Goal: Check status: Check status

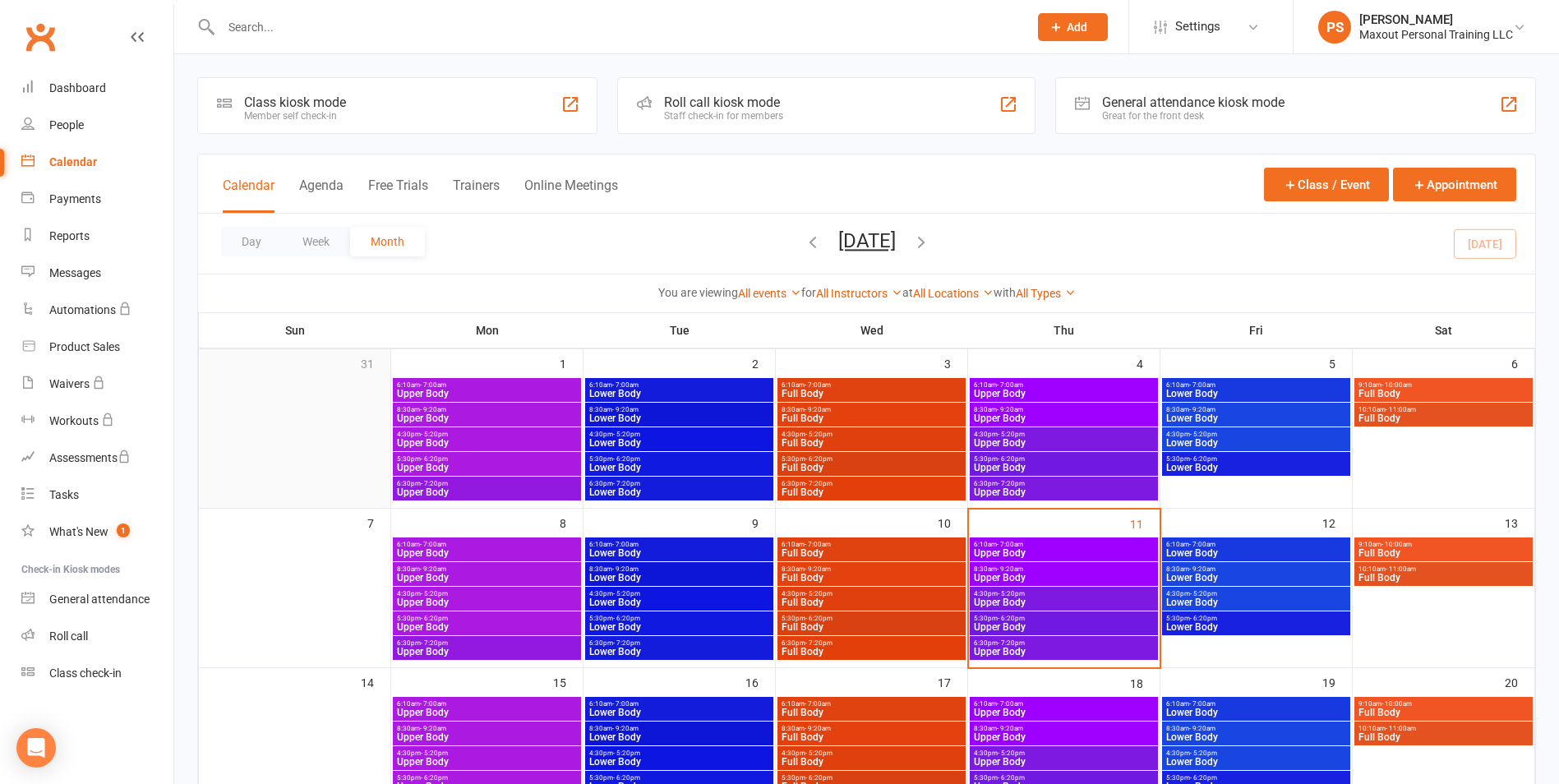
click at [247, 470] on div at bounding box center [295, 439] width 188 height 123
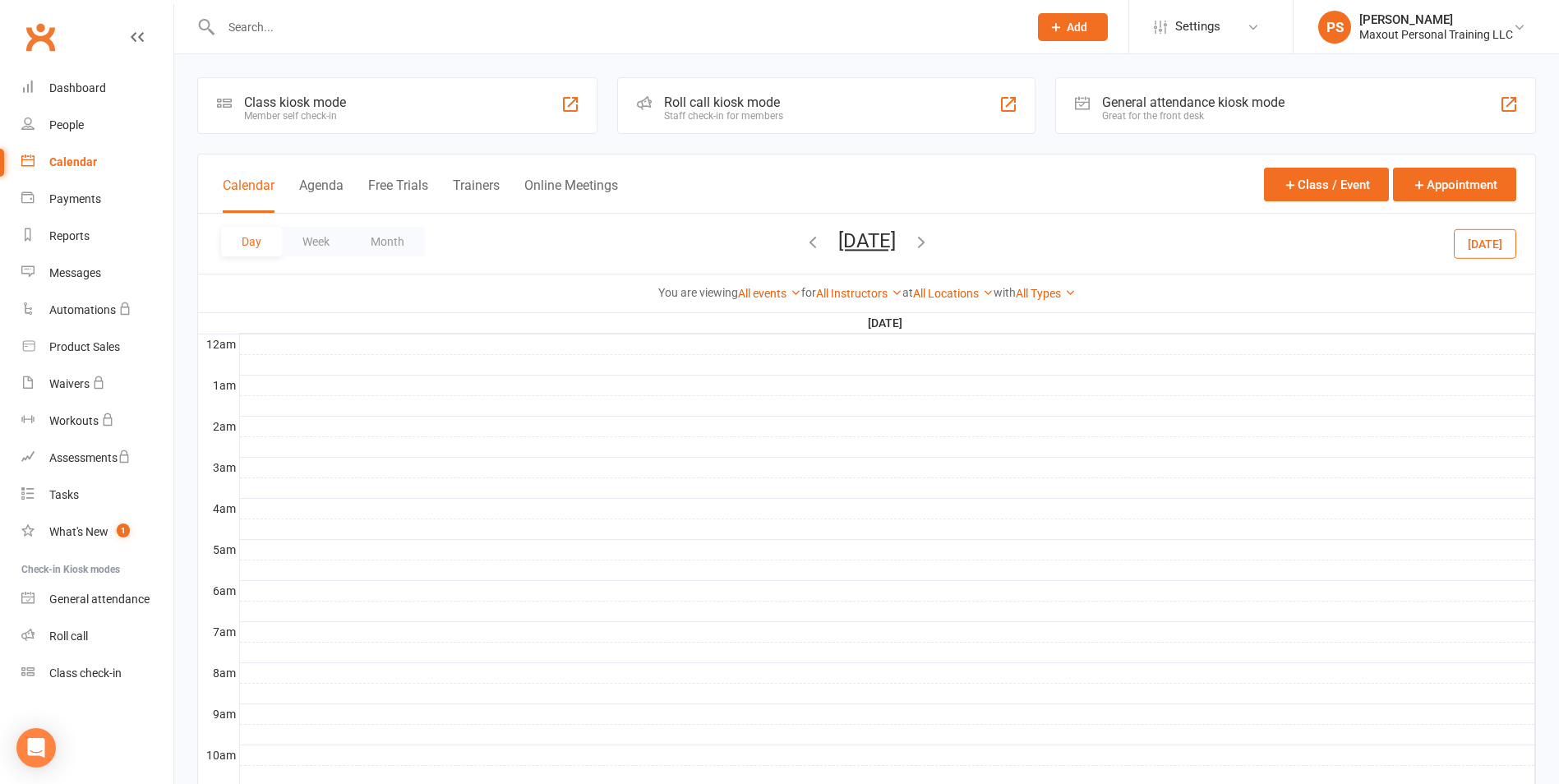
click at [79, 155] on div "Calendar" at bounding box center [74, 162] width 48 height 13
click at [377, 250] on button "Month" at bounding box center [387, 241] width 75 height 30
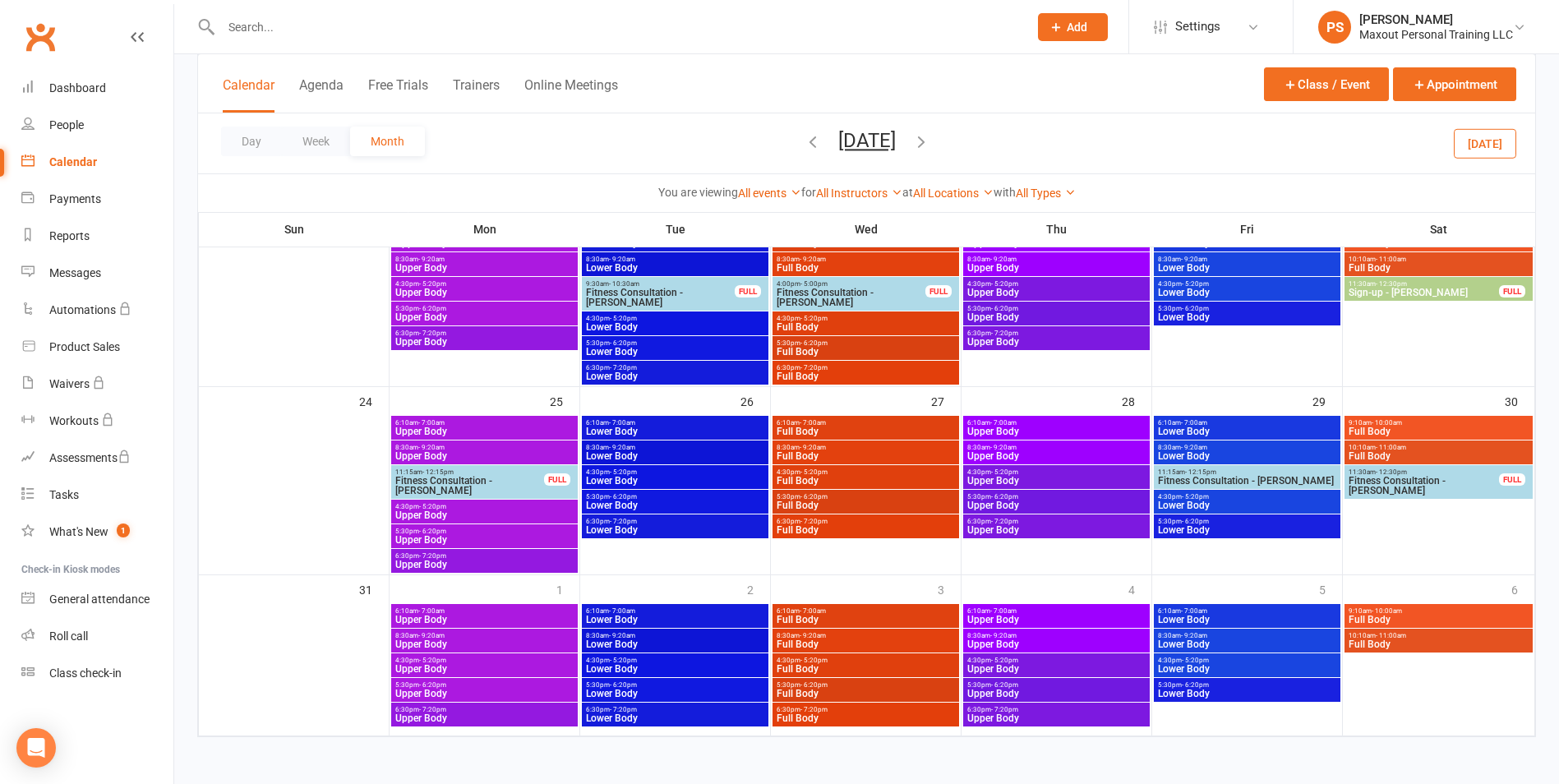
scroll to position [599, 0]
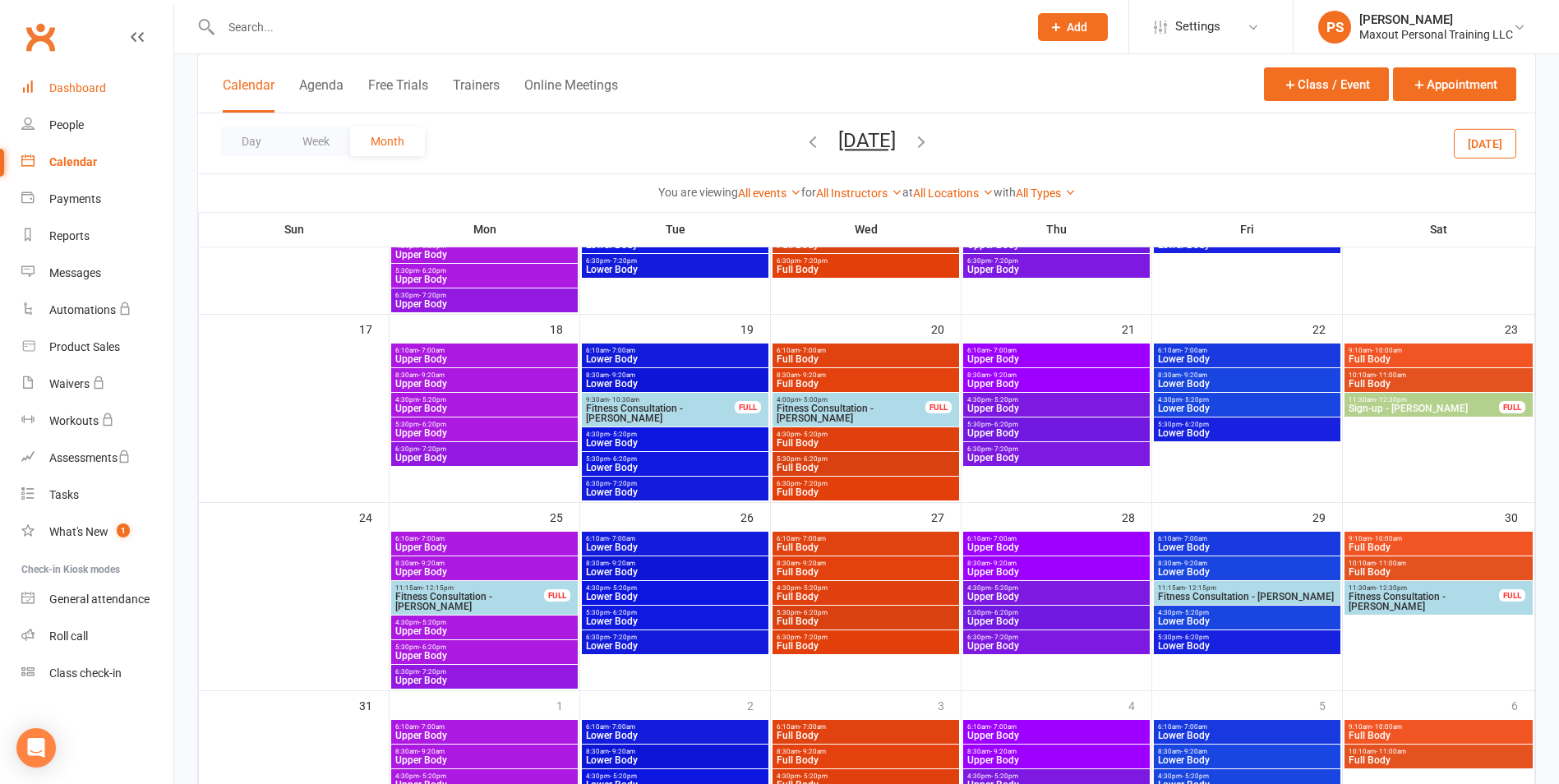
click at [93, 80] on link "Dashboard" at bounding box center [97, 88] width 152 height 37
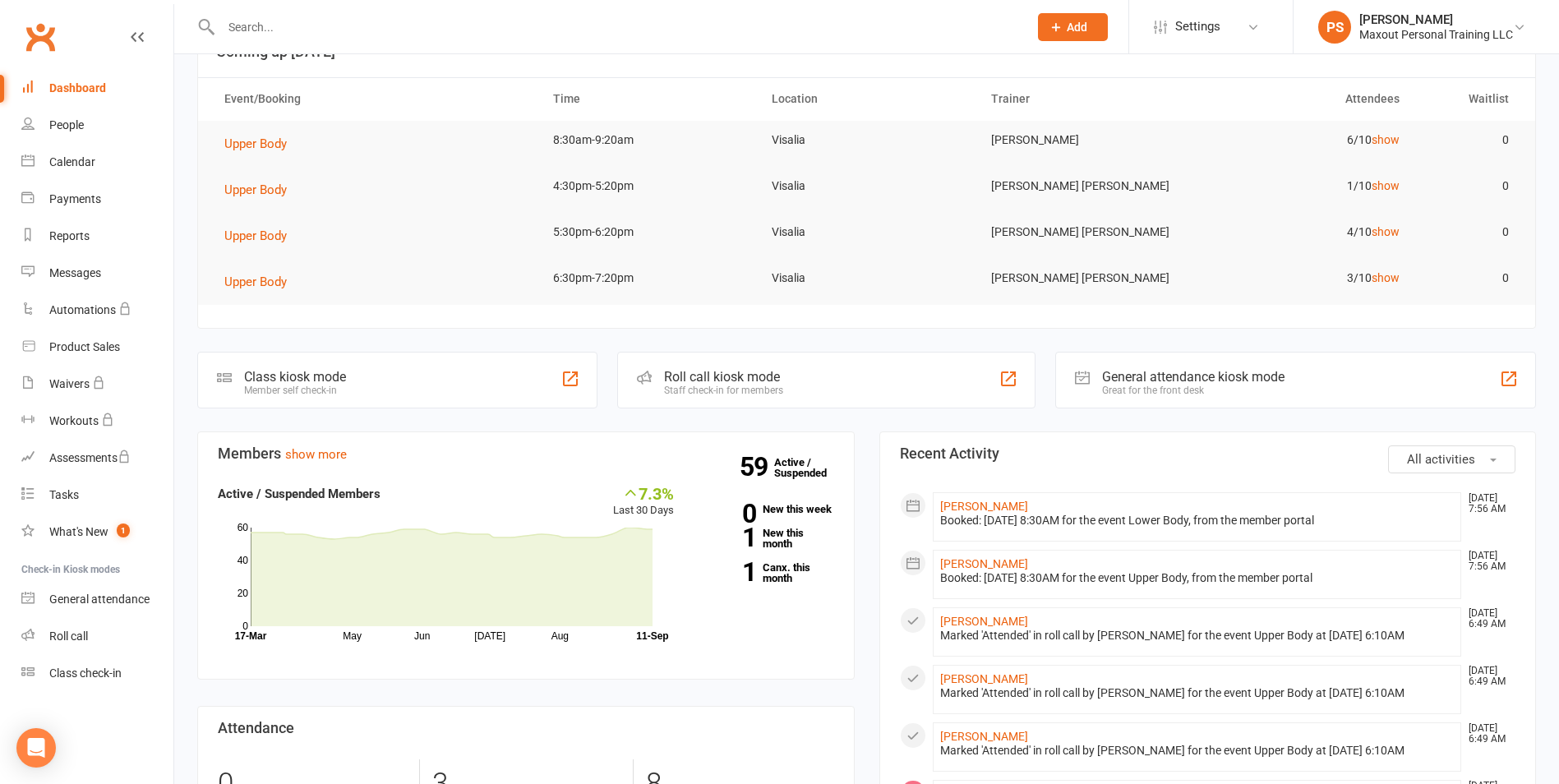
scroll to position [44, 0]
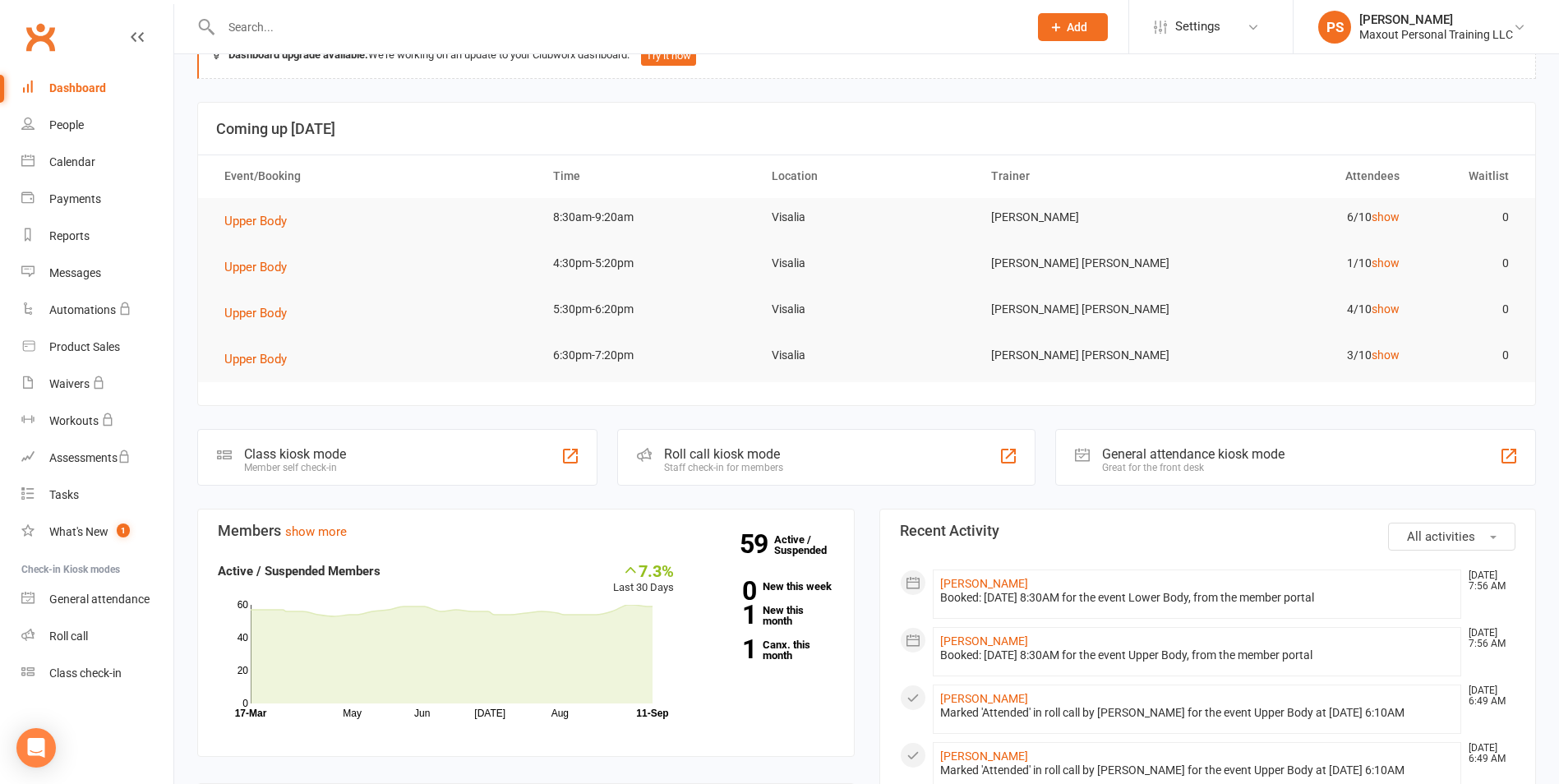
click at [272, 24] on input "text" at bounding box center [616, 27] width 801 height 23
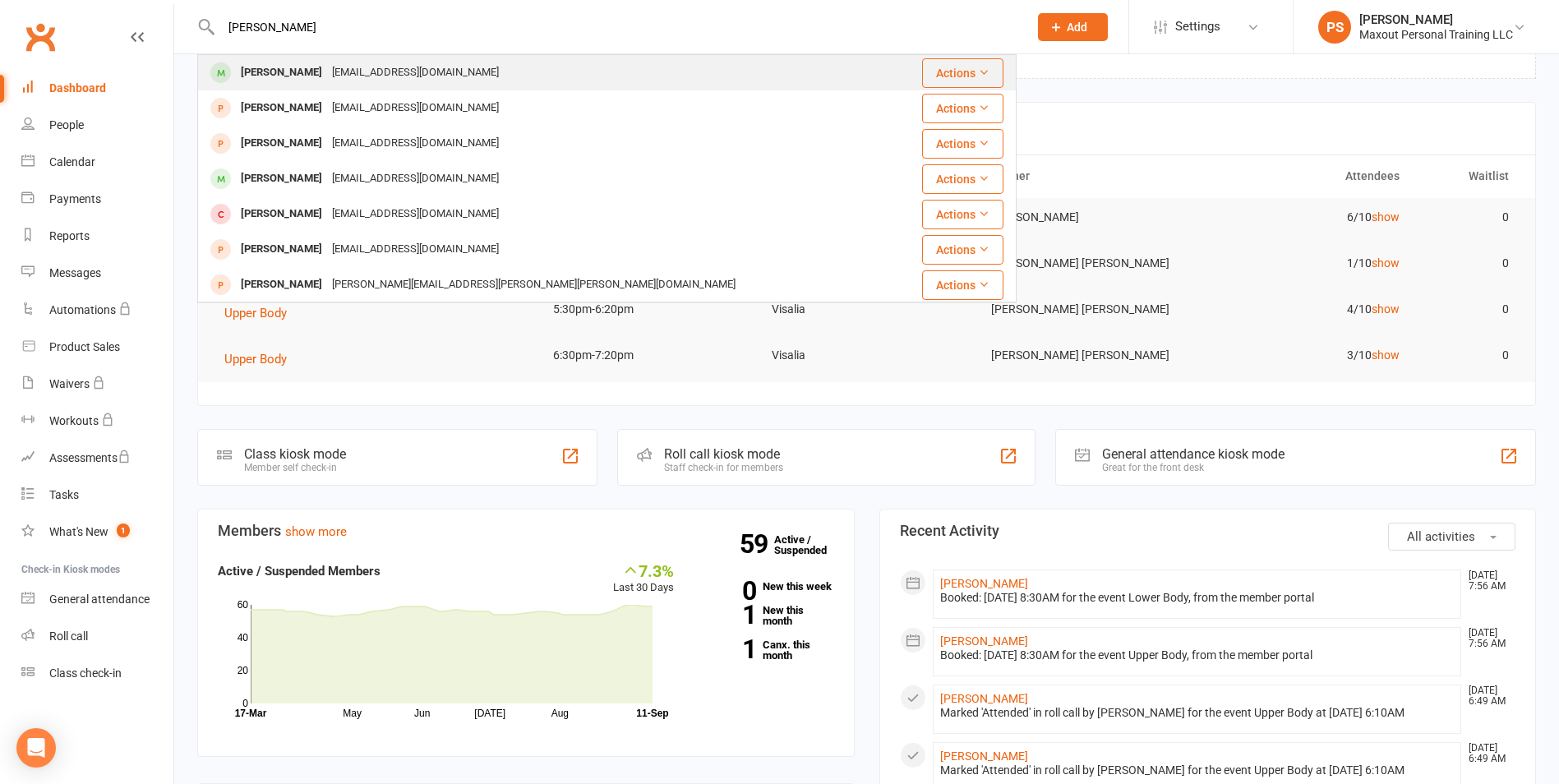
type input "[PERSON_NAME]"
click at [255, 80] on div "[PERSON_NAME]" at bounding box center [281, 73] width 91 height 24
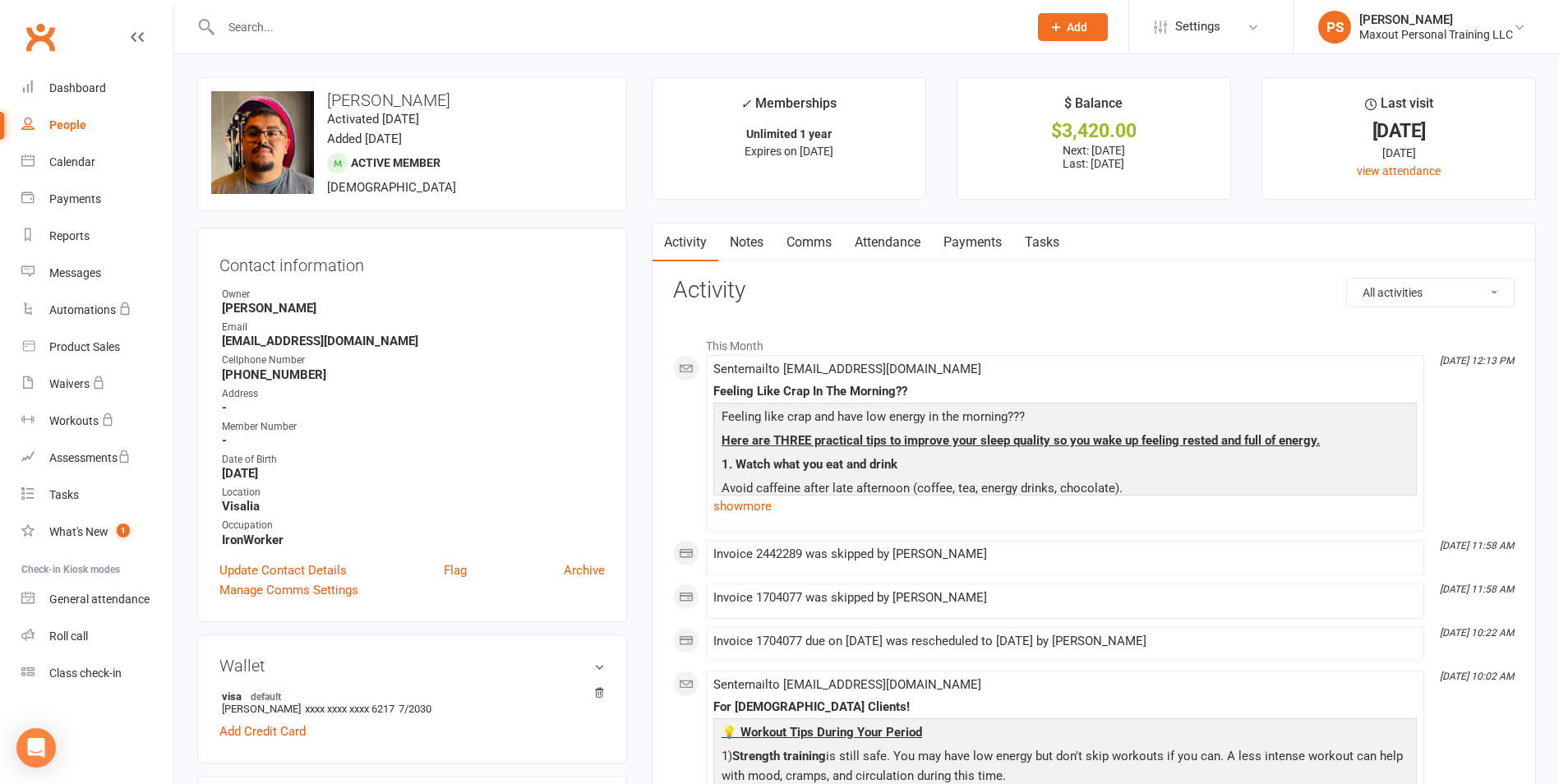
click at [974, 240] on link "Payments" at bounding box center [973, 243] width 81 height 38
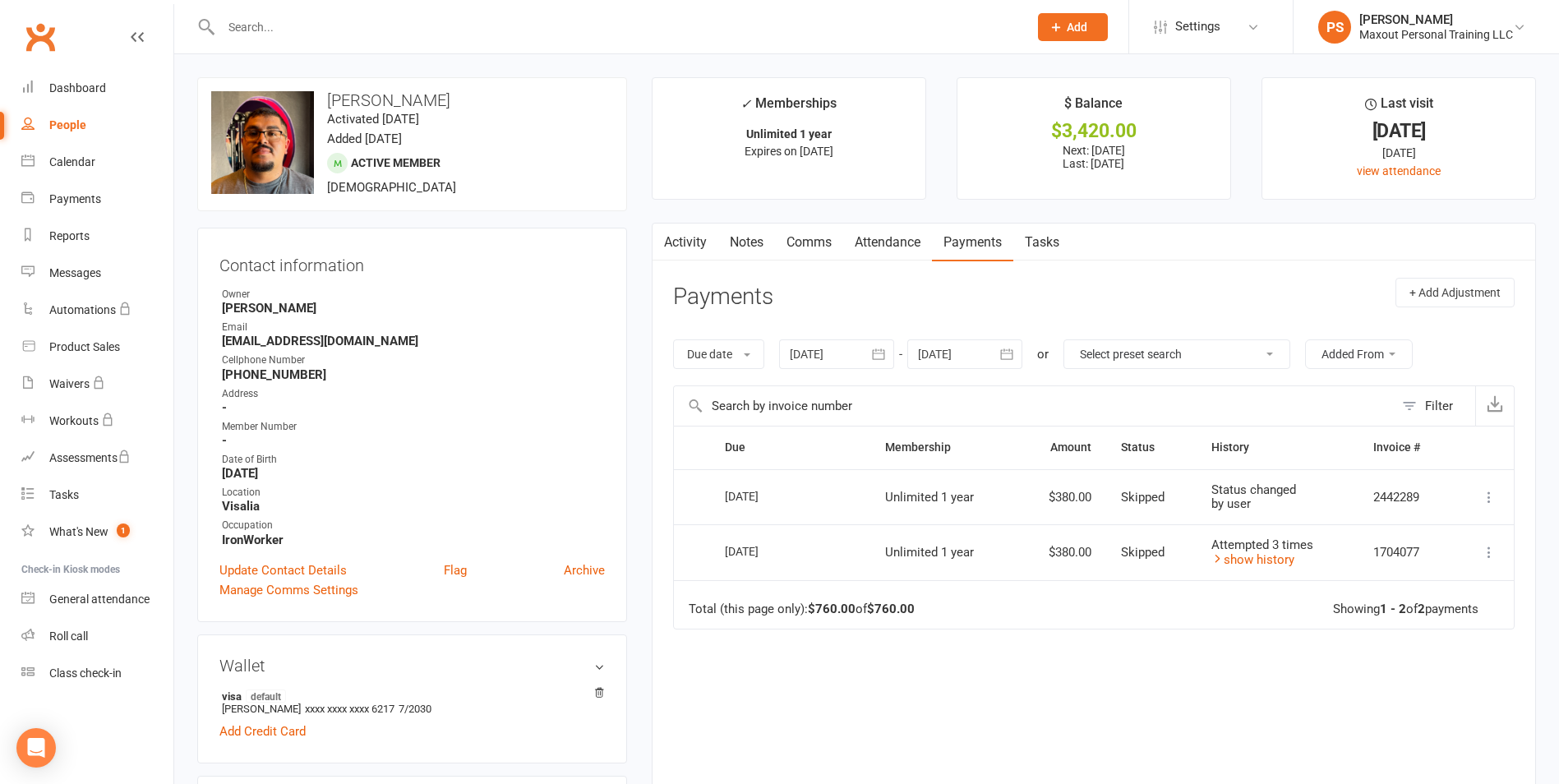
click at [1008, 349] on icon "button" at bounding box center [1006, 354] width 16 height 16
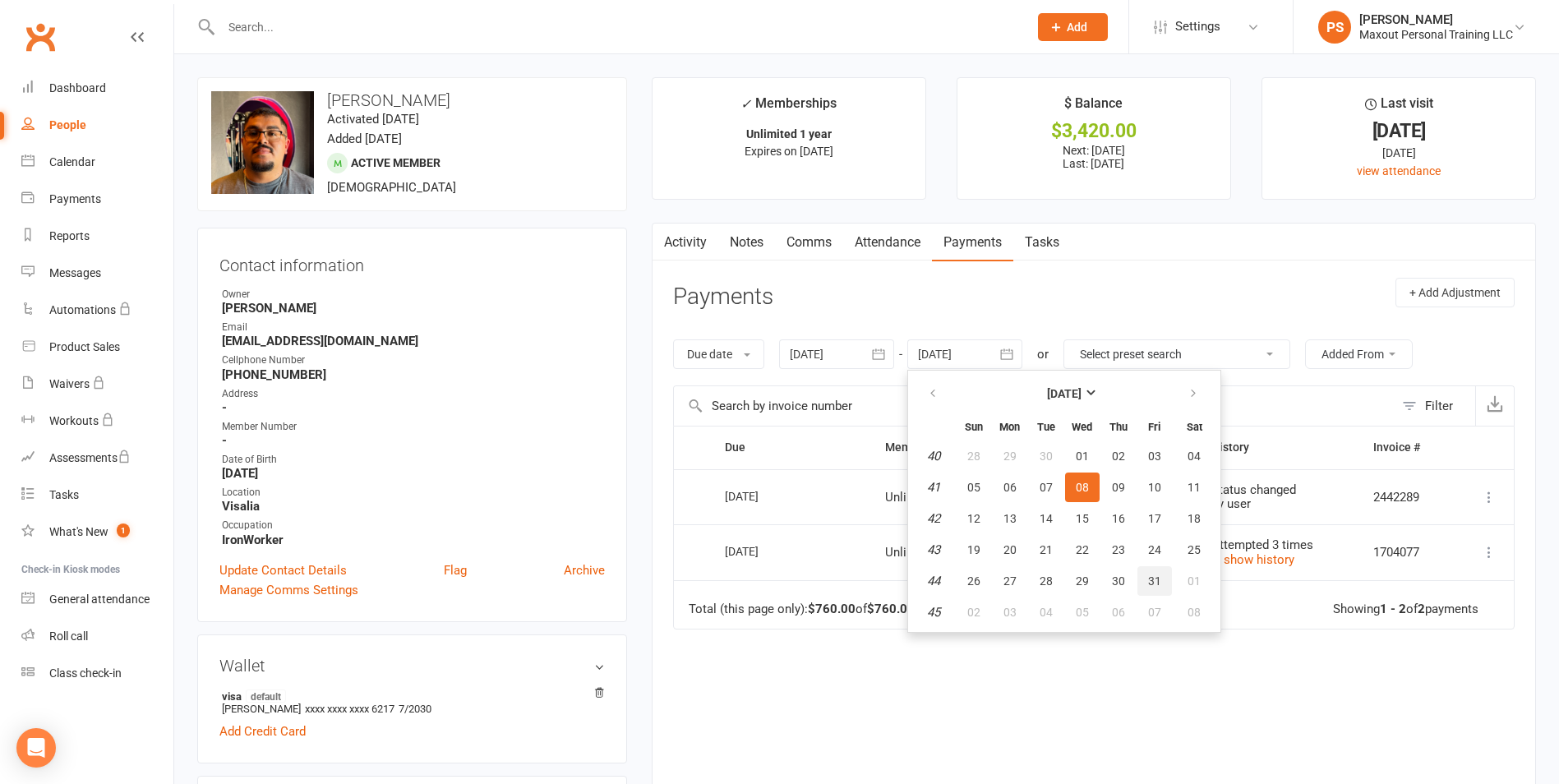
click at [1152, 586] on span "31" at bounding box center [1155, 581] width 13 height 13
type input "[DATE]"
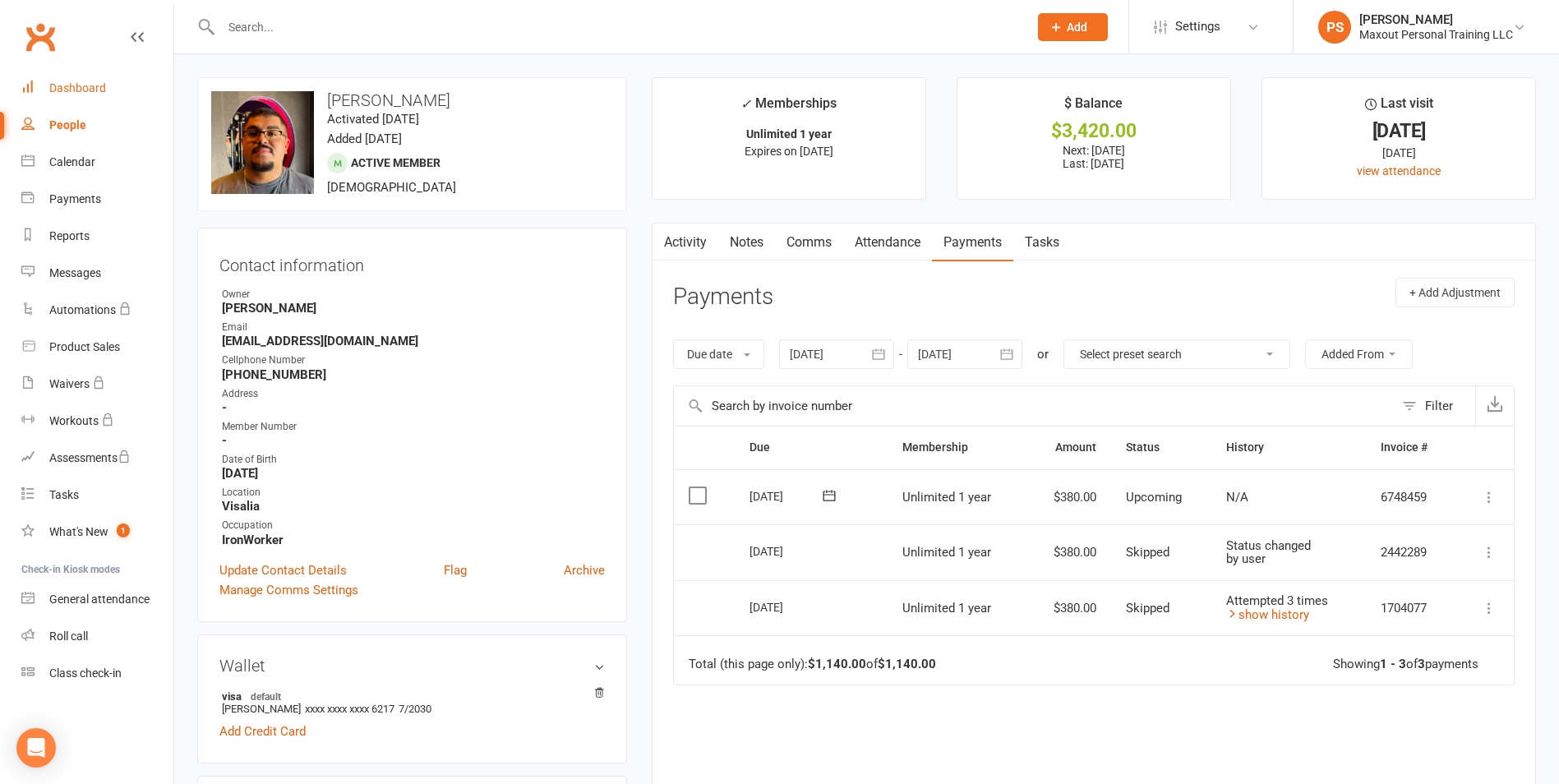
click at [63, 79] on link "Dashboard" at bounding box center [97, 88] width 152 height 37
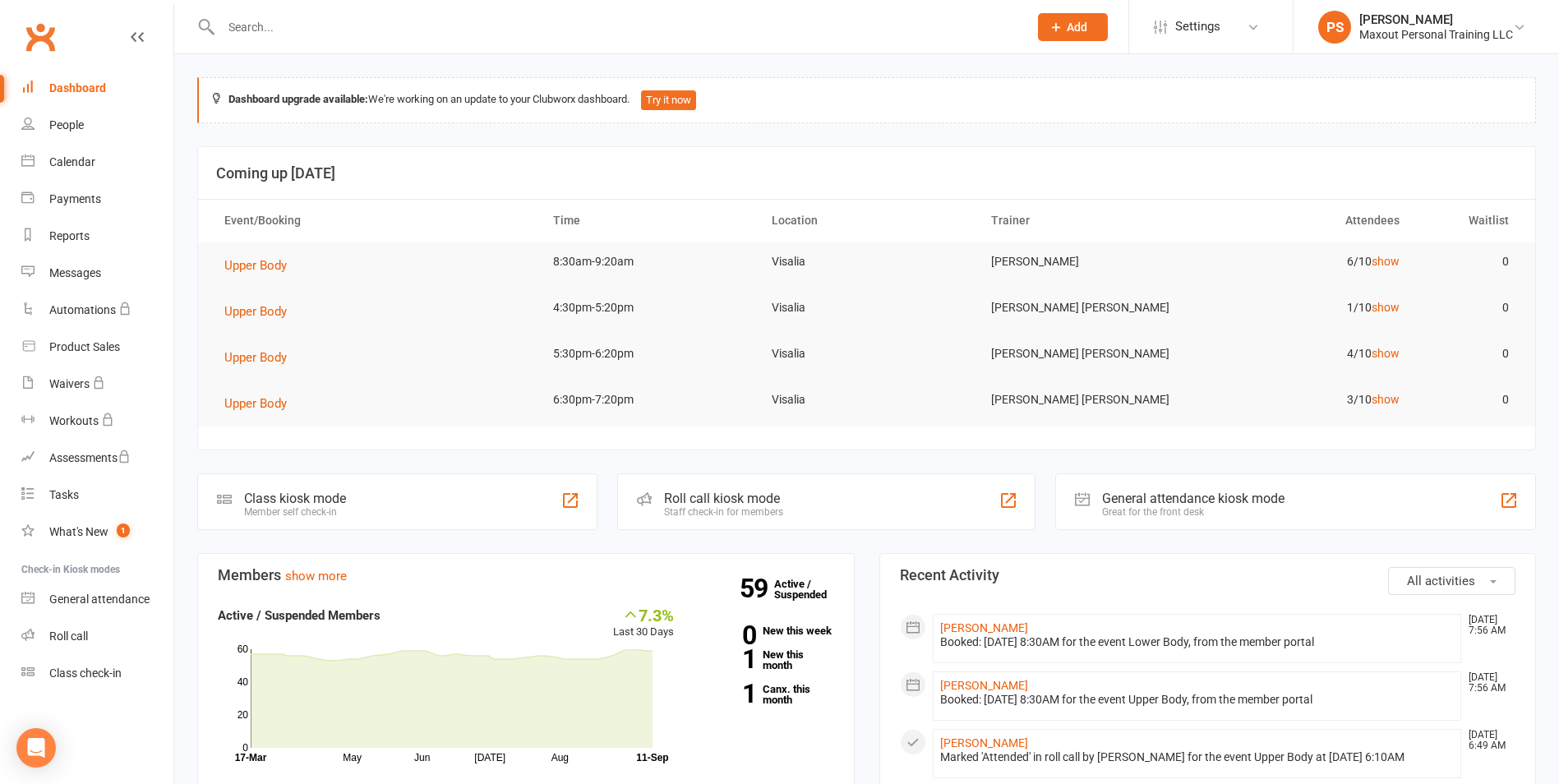
click at [88, 89] on div "Dashboard" at bounding box center [77, 88] width 56 height 13
click at [76, 195] on div "Payments" at bounding box center [76, 199] width 52 height 13
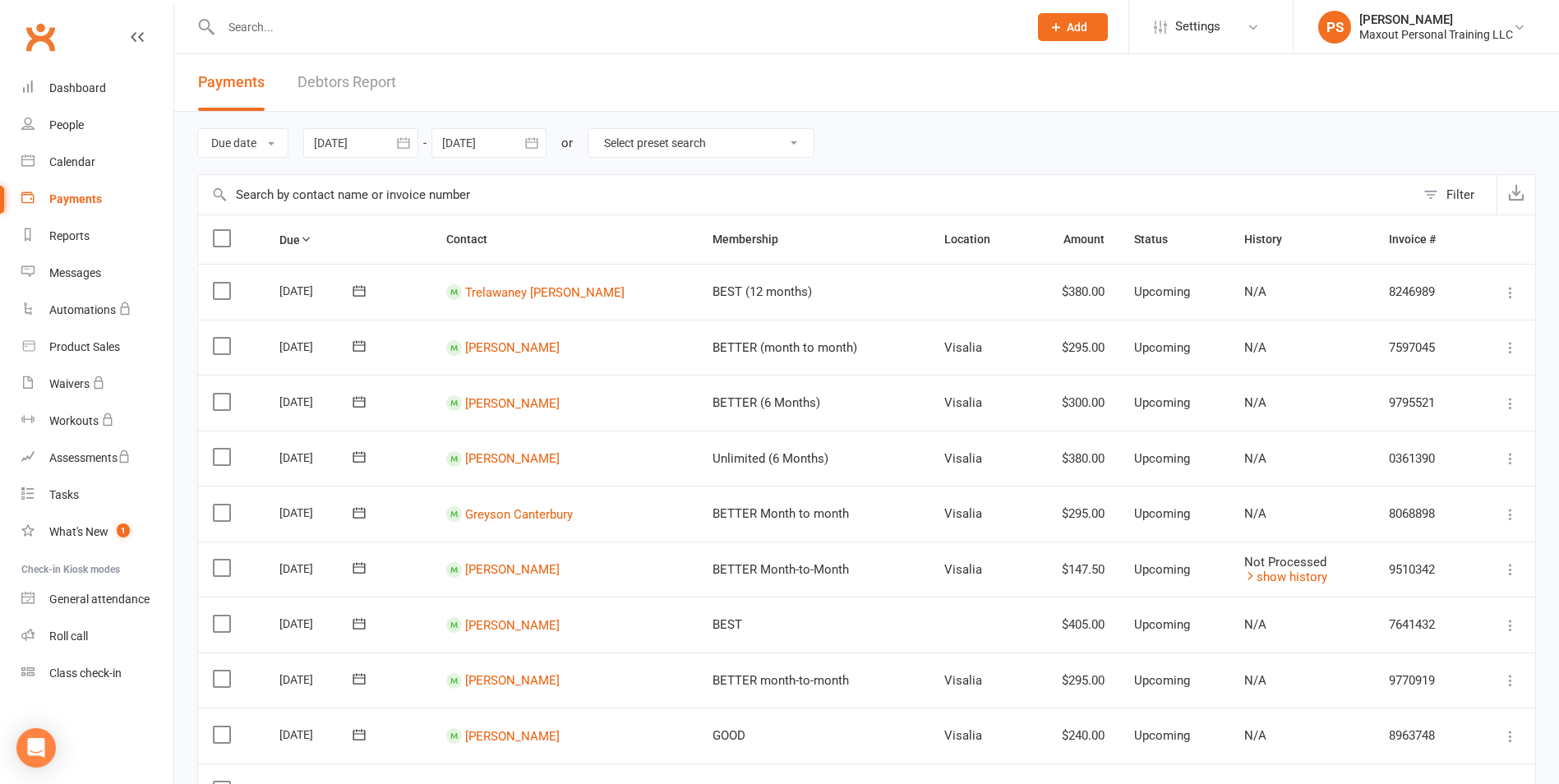
click at [380, 140] on div at bounding box center [361, 142] width 115 height 30
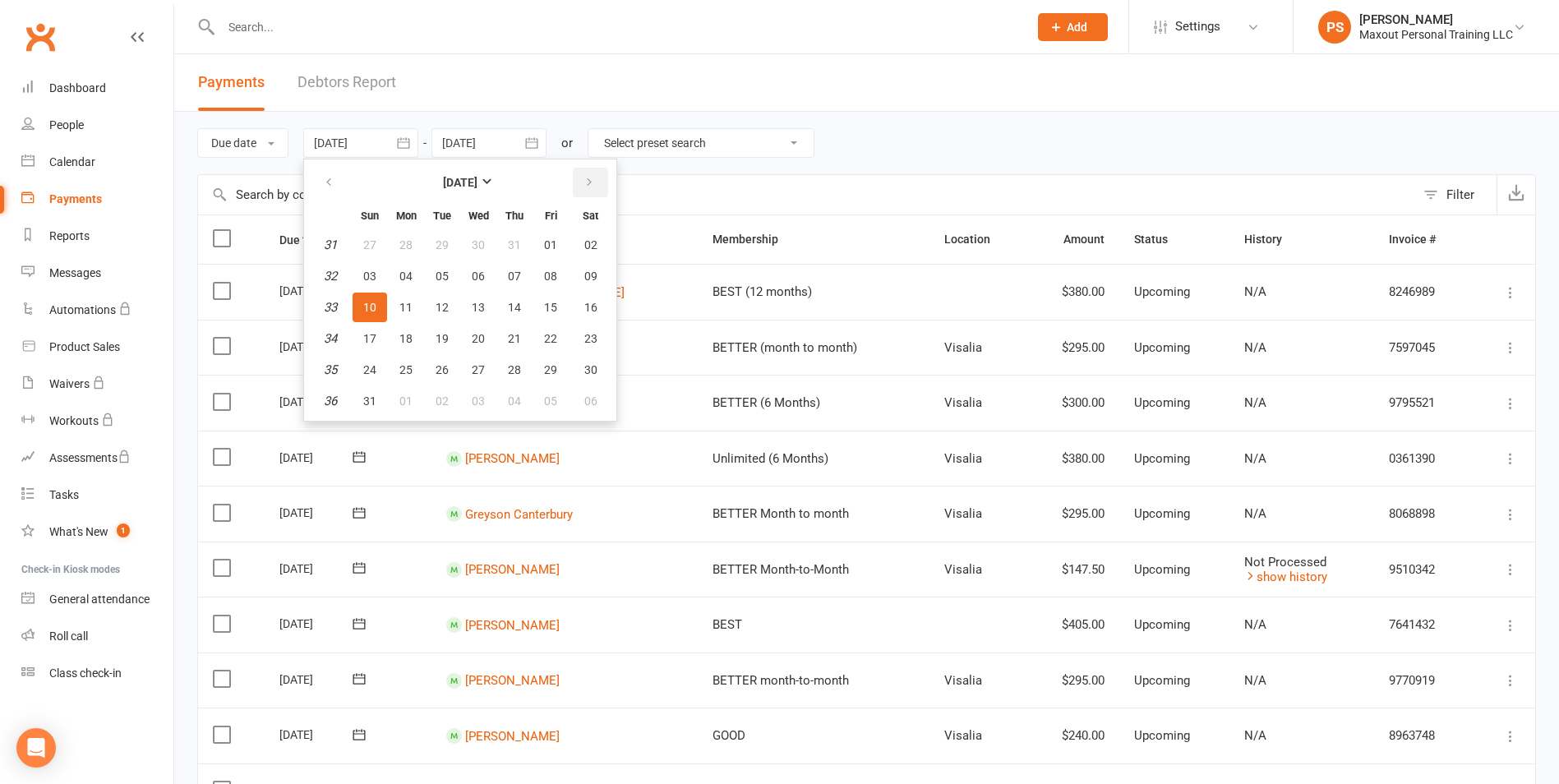
click at [589, 182] on icon "button" at bounding box center [589, 183] width 11 height 13
click at [590, 180] on icon "button" at bounding box center [589, 183] width 11 height 13
click at [482, 250] on span "01" at bounding box center [478, 245] width 13 height 13
type input "[DATE]"
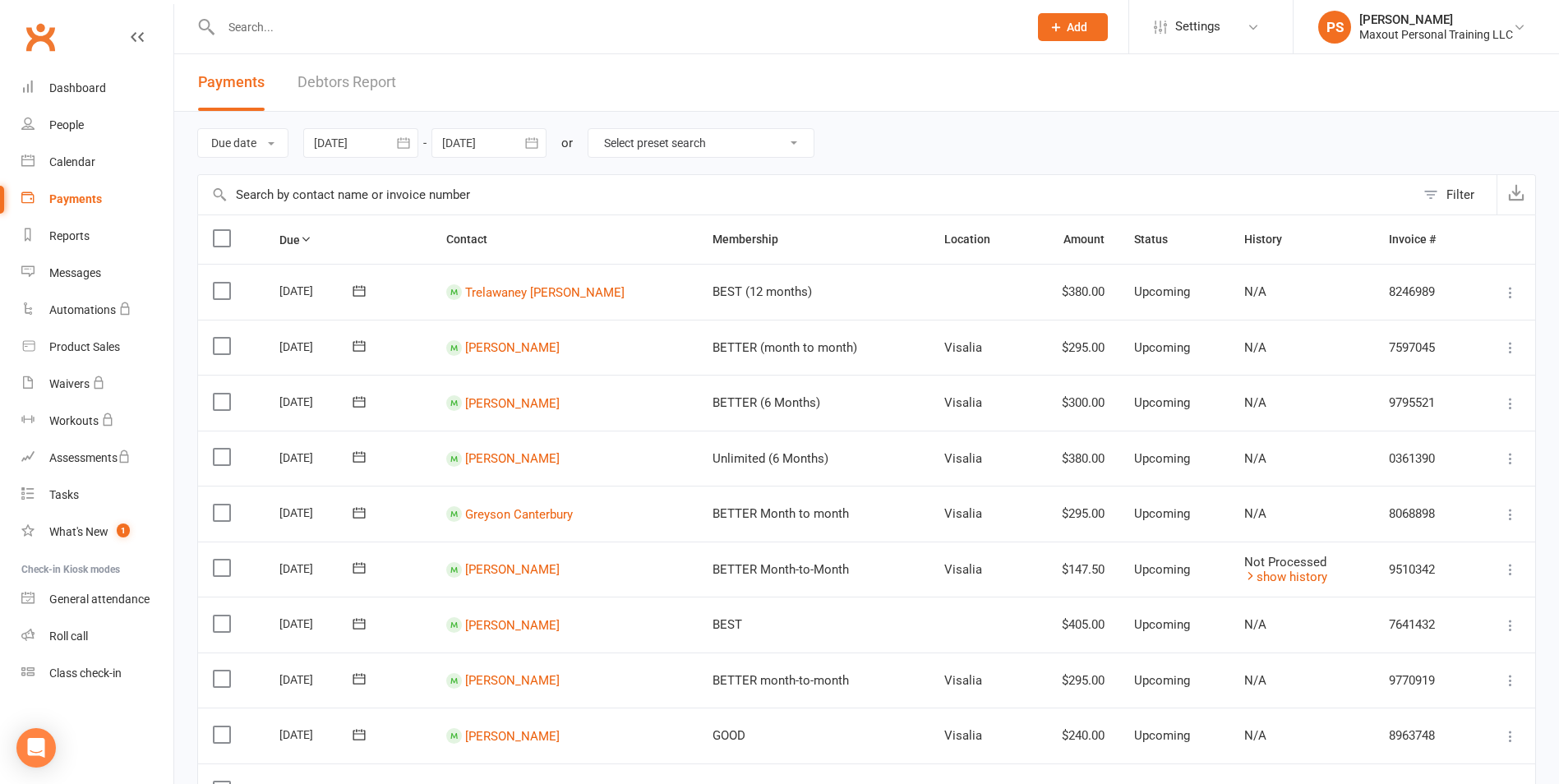
click at [537, 145] on icon "button" at bounding box center [531, 142] width 16 height 16
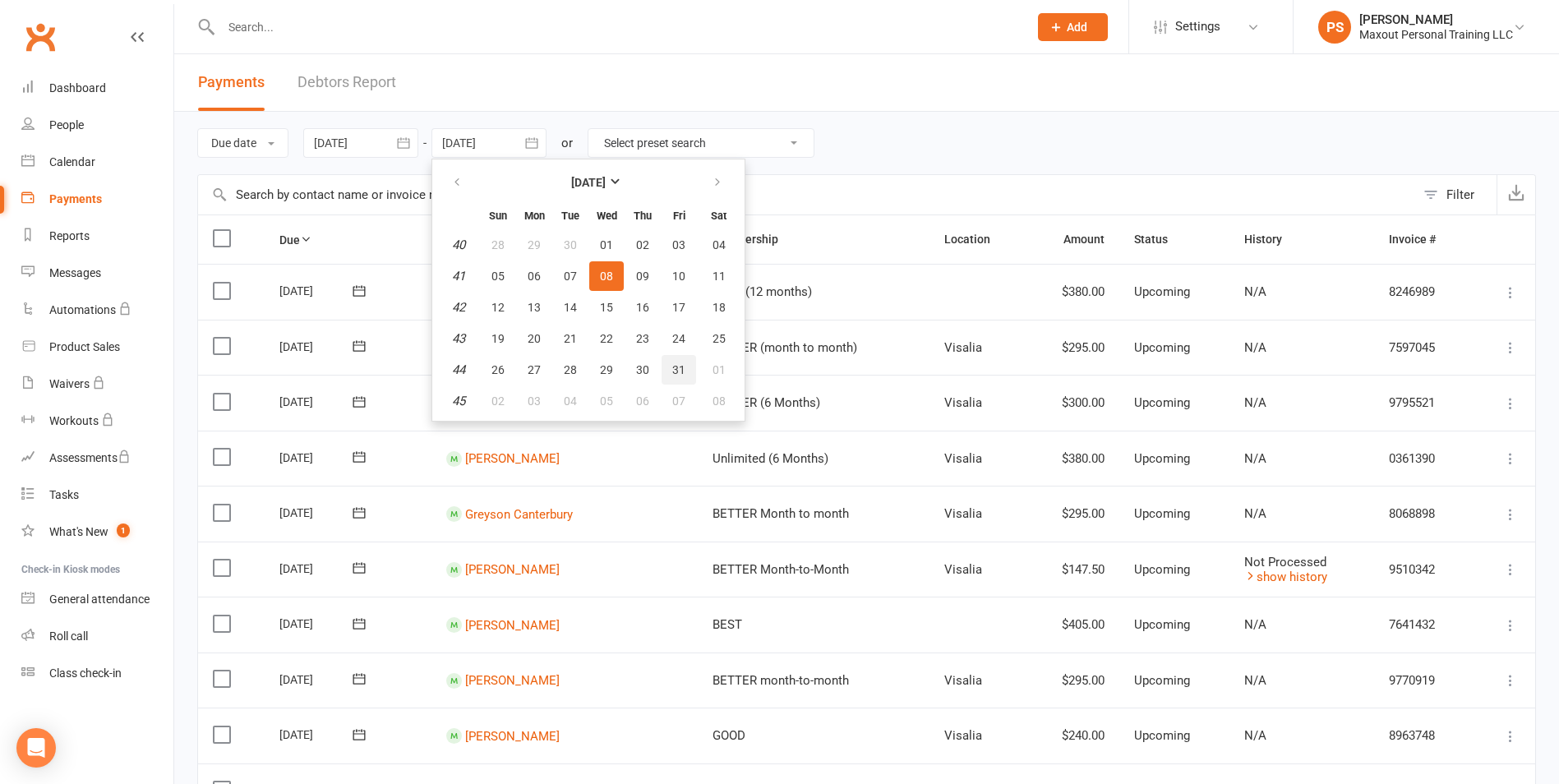
click at [679, 376] on span "31" at bounding box center [679, 370] width 13 height 13
type input "[DATE]"
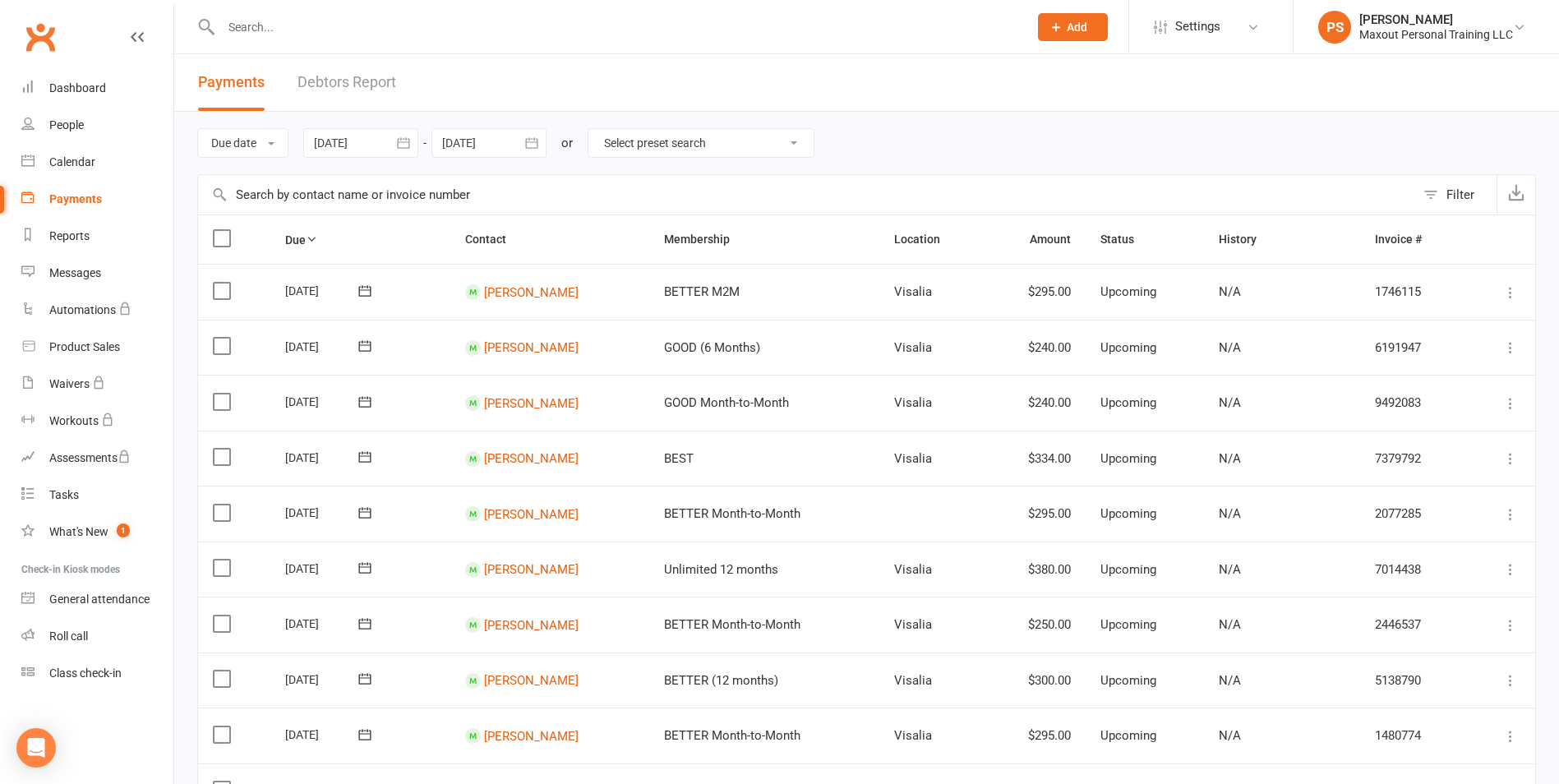
click at [1429, 198] on button "Filter" at bounding box center [1456, 194] width 81 height 39
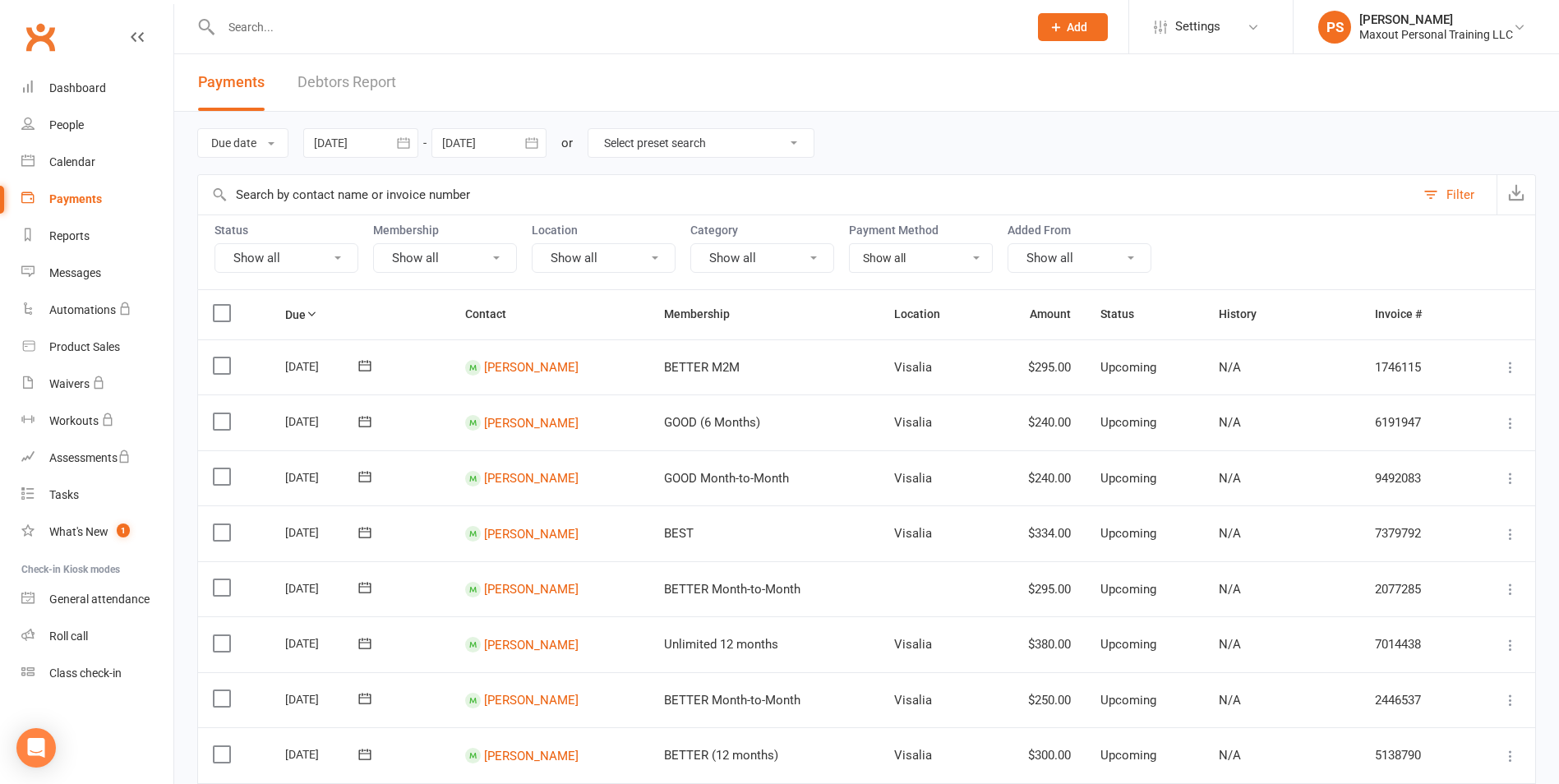
click at [339, 261] on button "Show all" at bounding box center [286, 257] width 143 height 30
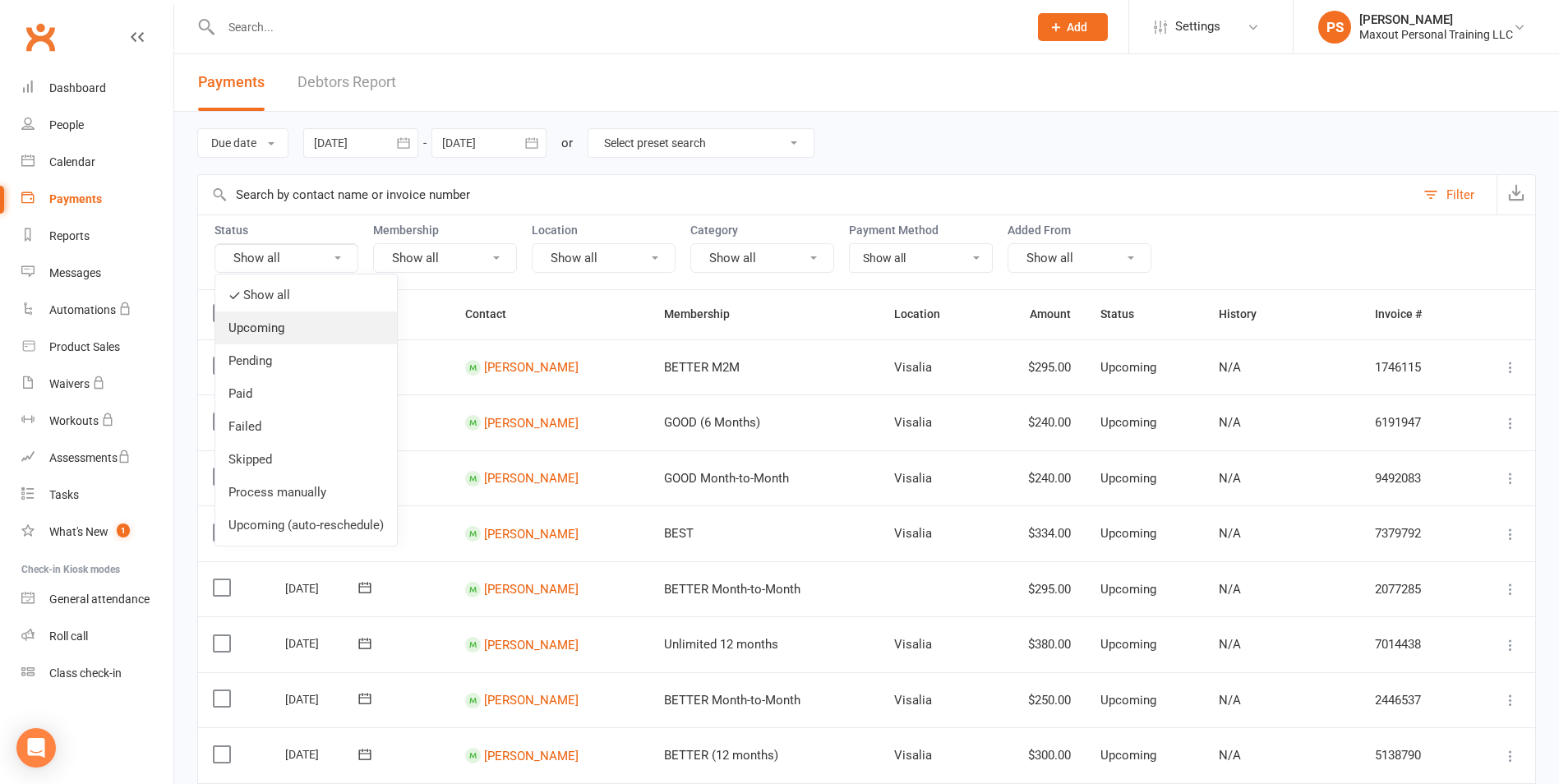
click at [244, 336] on link "Upcoming" at bounding box center [306, 328] width 182 height 33
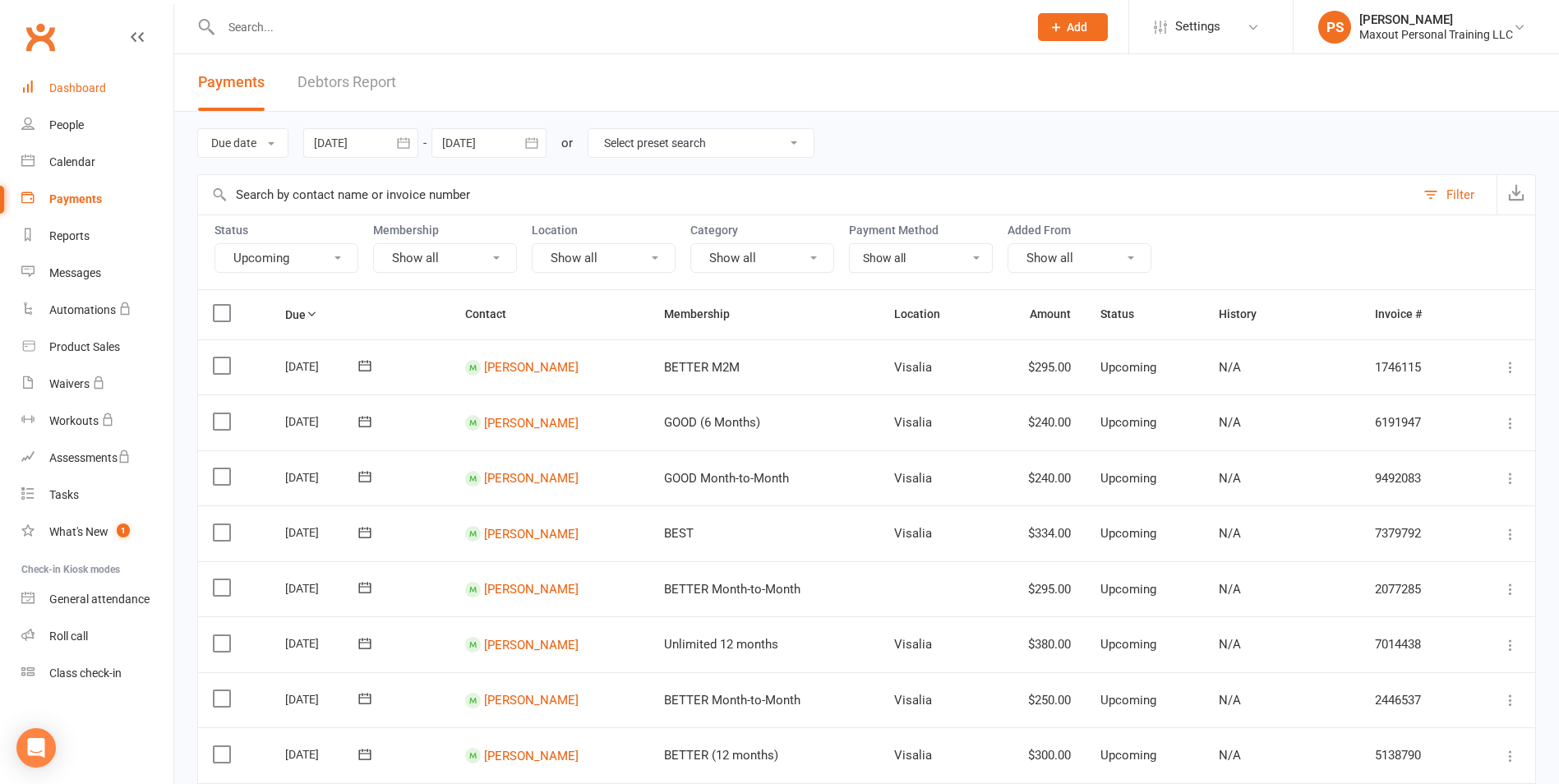
click at [80, 89] on div "Dashboard" at bounding box center [77, 88] width 56 height 13
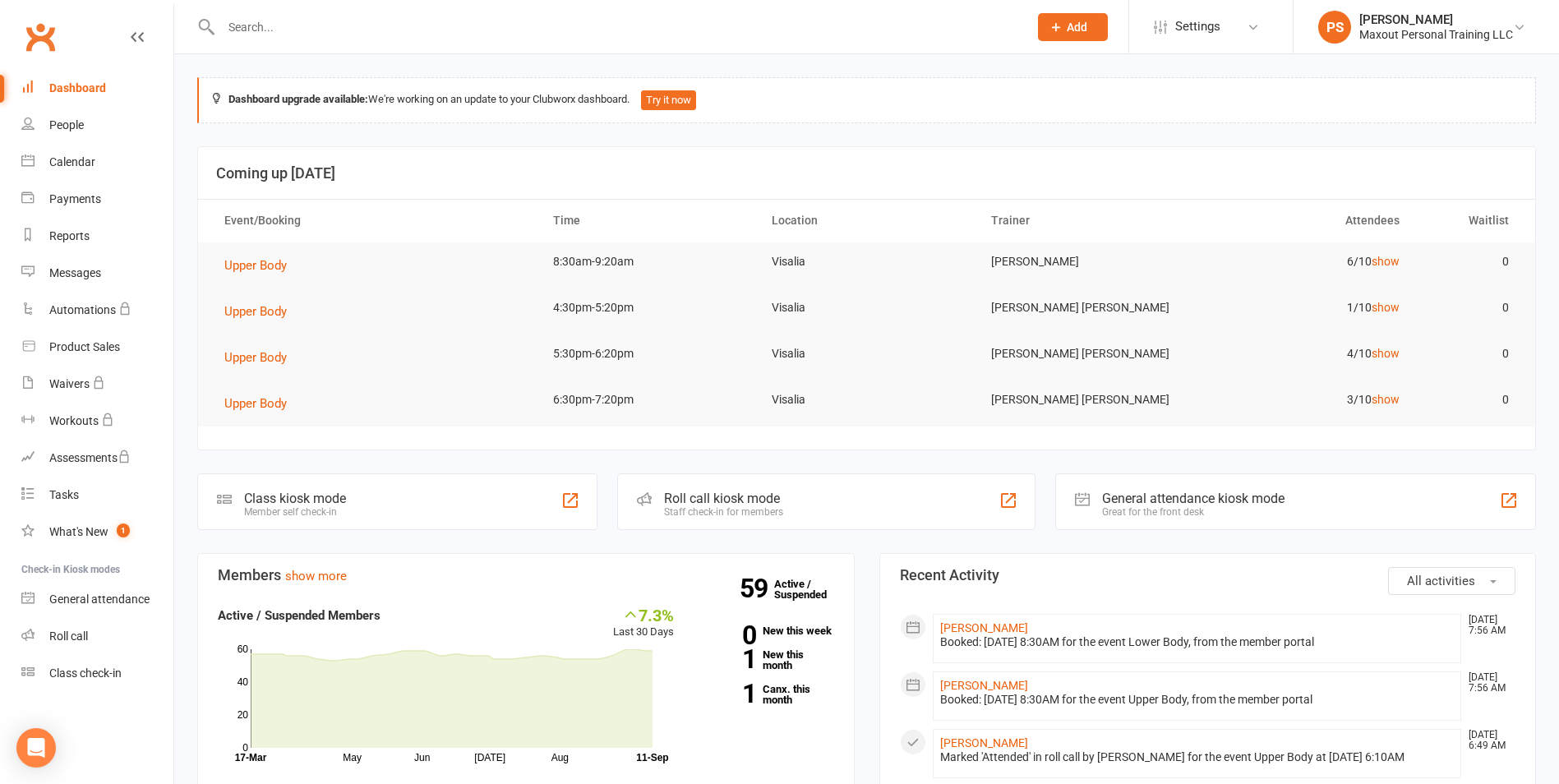
click at [64, 84] on div "Dashboard" at bounding box center [77, 88] width 56 height 13
click at [523, 34] on input "text" at bounding box center [616, 27] width 801 height 23
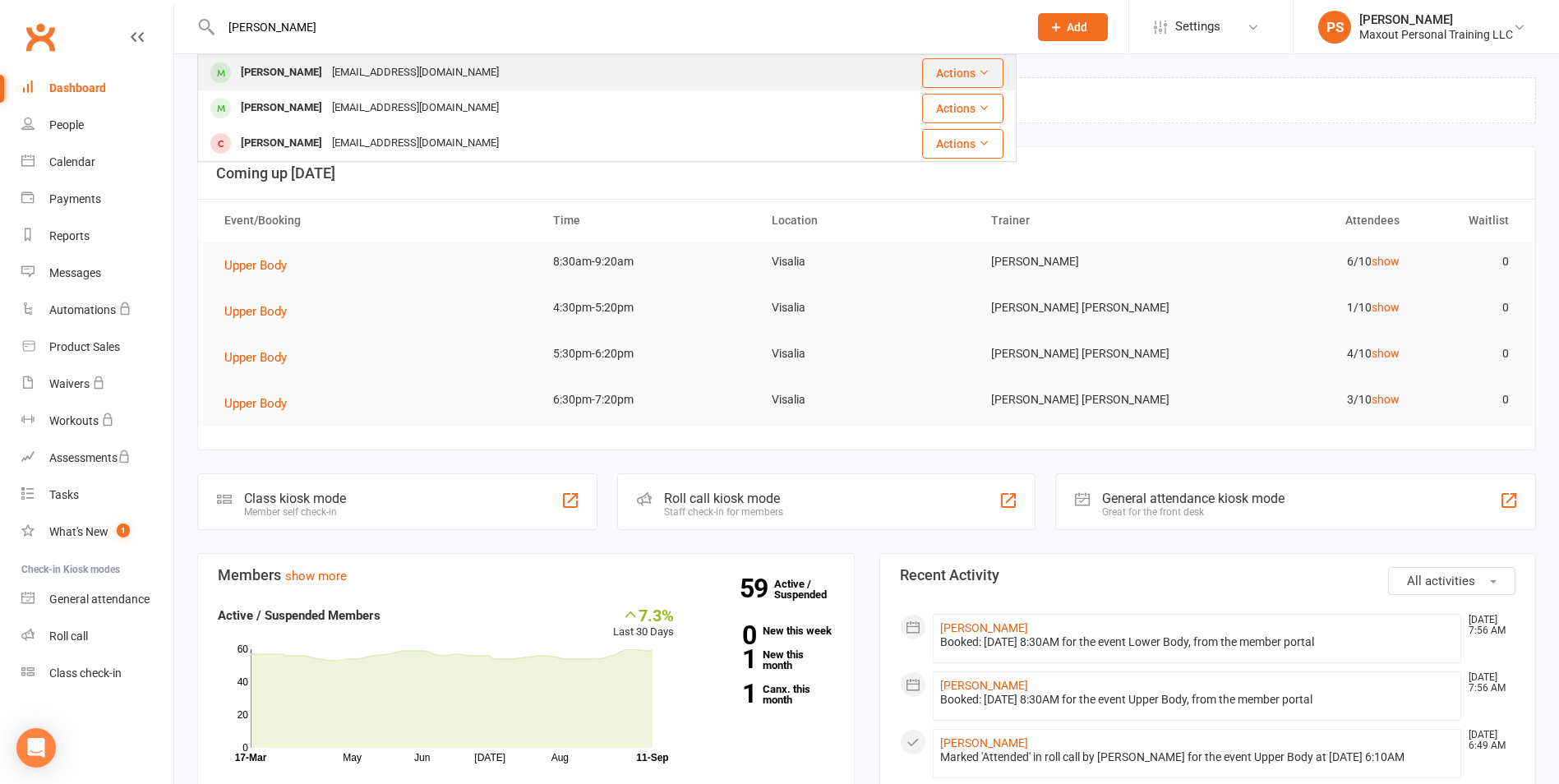
type input "[PERSON_NAME]"
click at [331, 79] on div "[EMAIL_ADDRESS][DOMAIN_NAME]" at bounding box center [415, 73] width 177 height 24
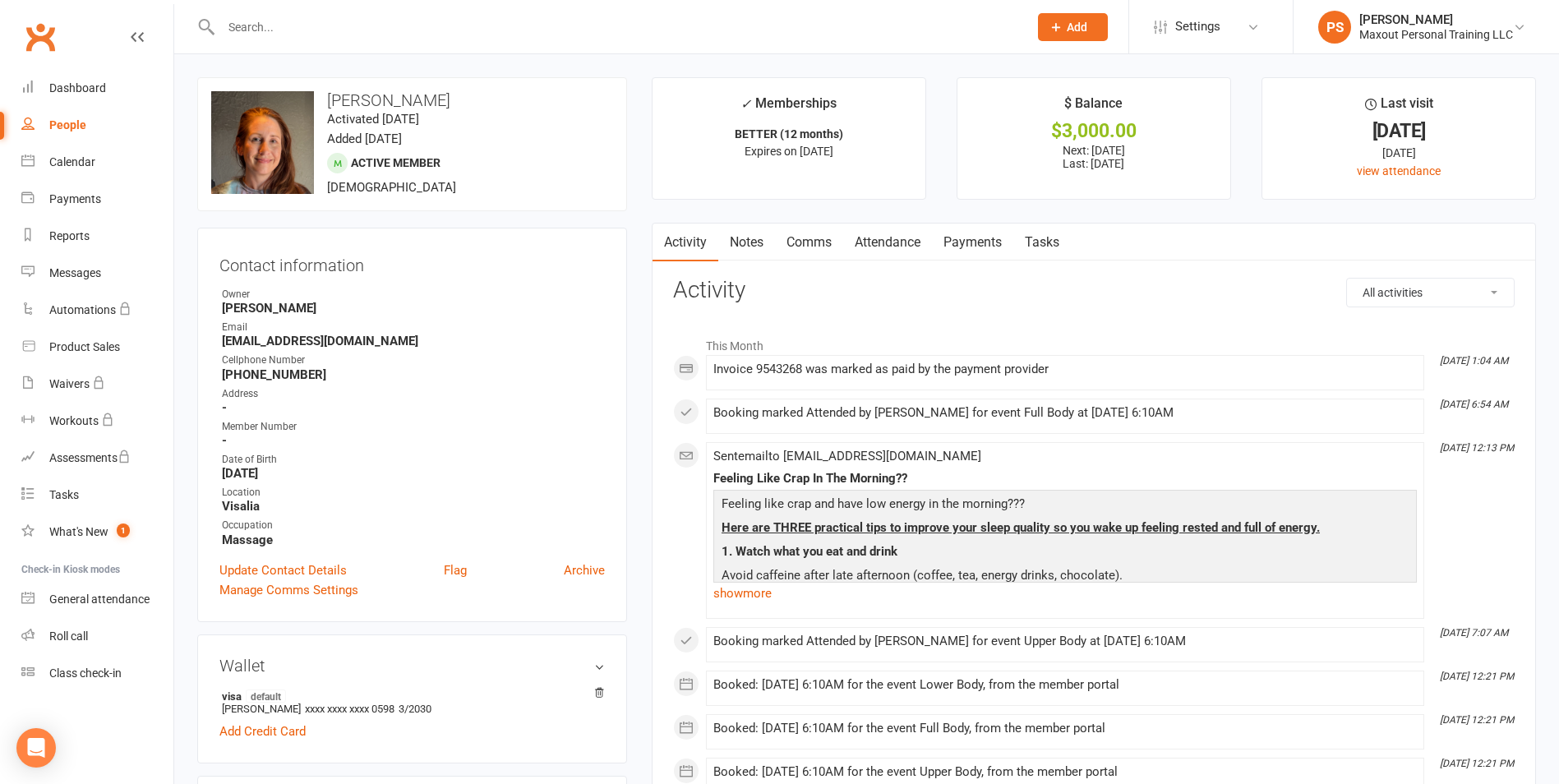
click at [863, 247] on link "Attendance" at bounding box center [888, 243] width 89 height 38
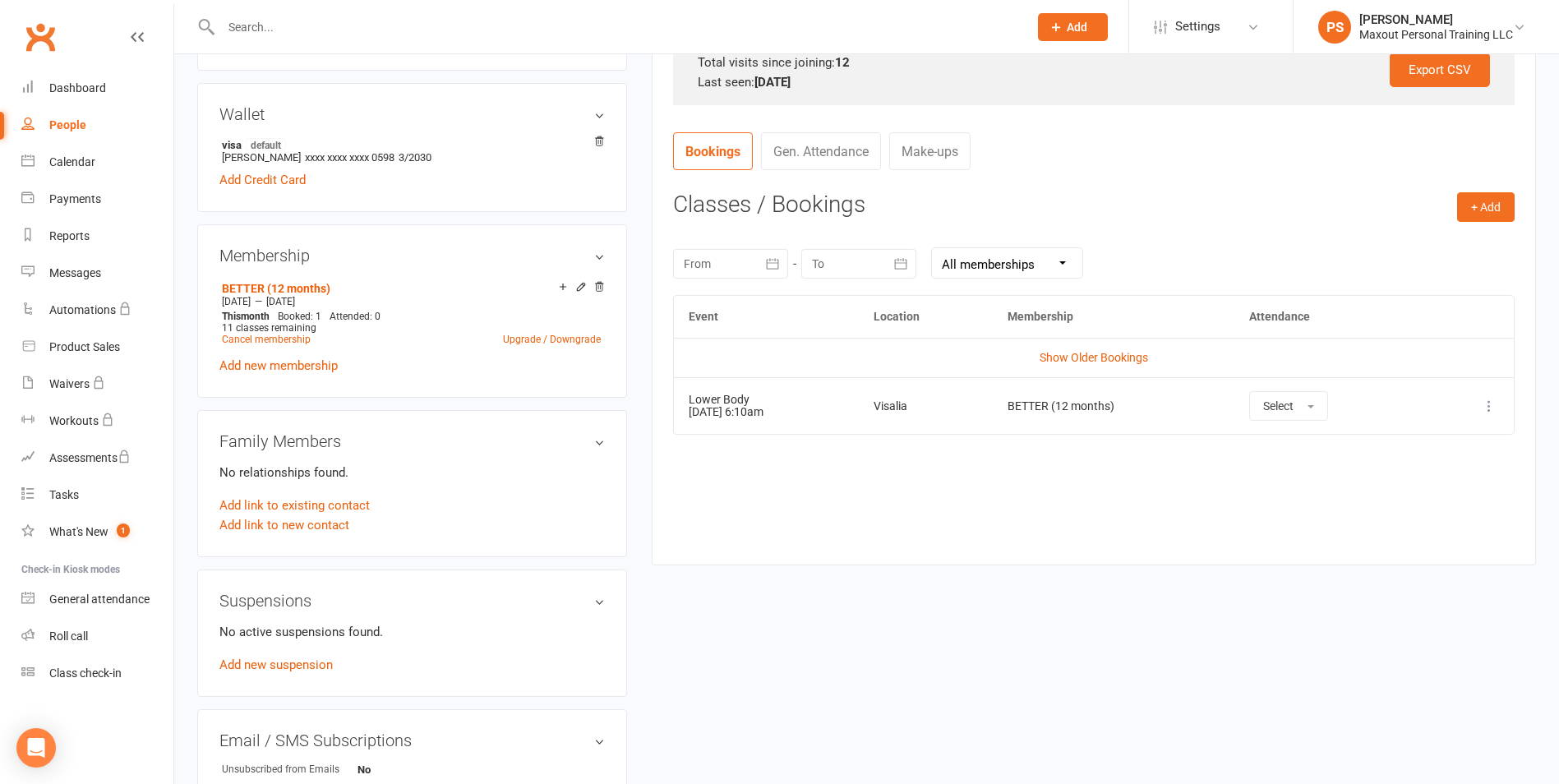
scroll to position [555, 0]
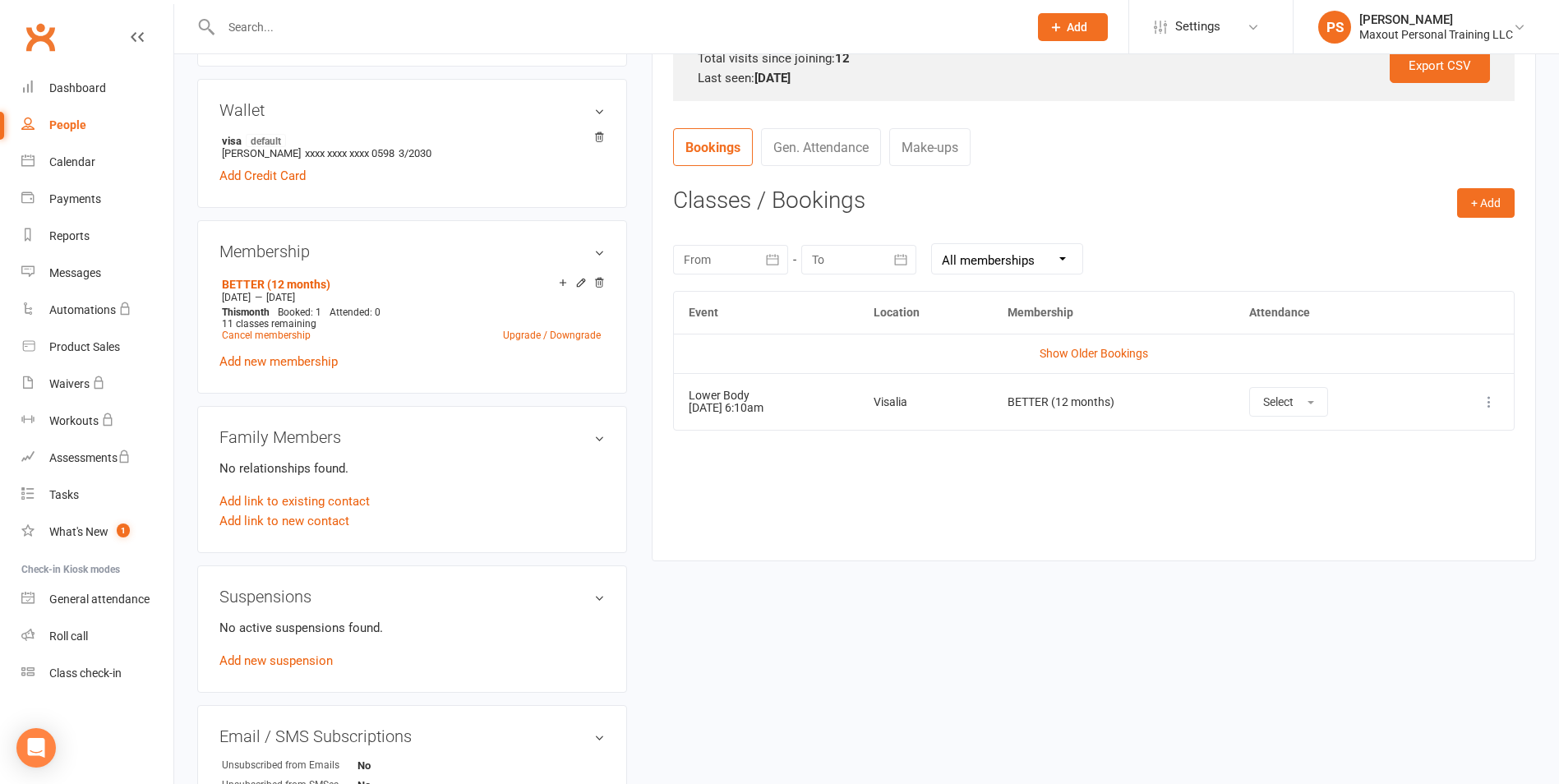
click at [773, 265] on icon "button" at bounding box center [773, 259] width 12 height 11
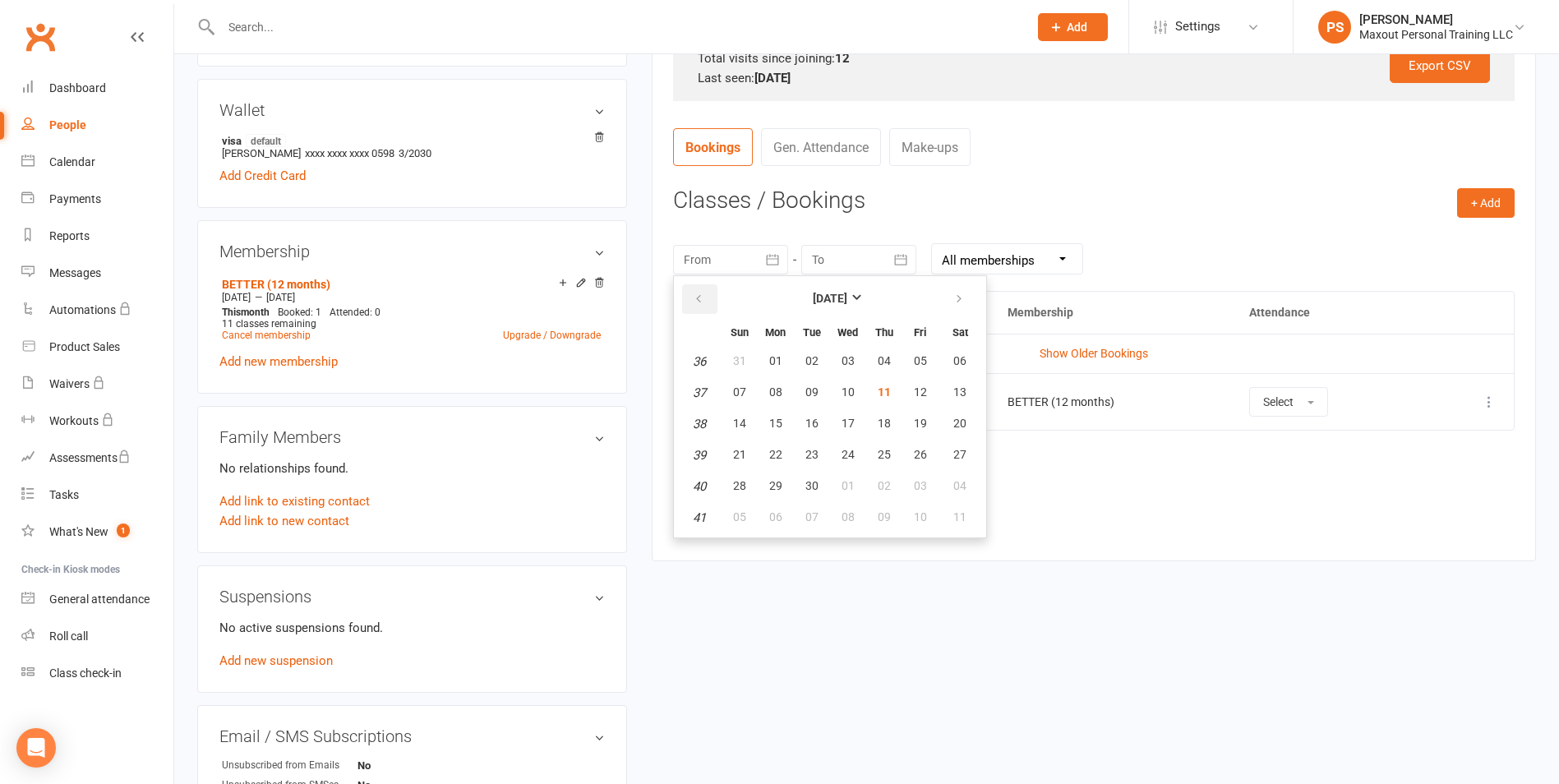
click at [693, 293] on icon "button" at bounding box center [698, 299] width 11 height 13
click at [923, 394] on span "08" at bounding box center [921, 392] width 13 height 13
type input "[DATE]"
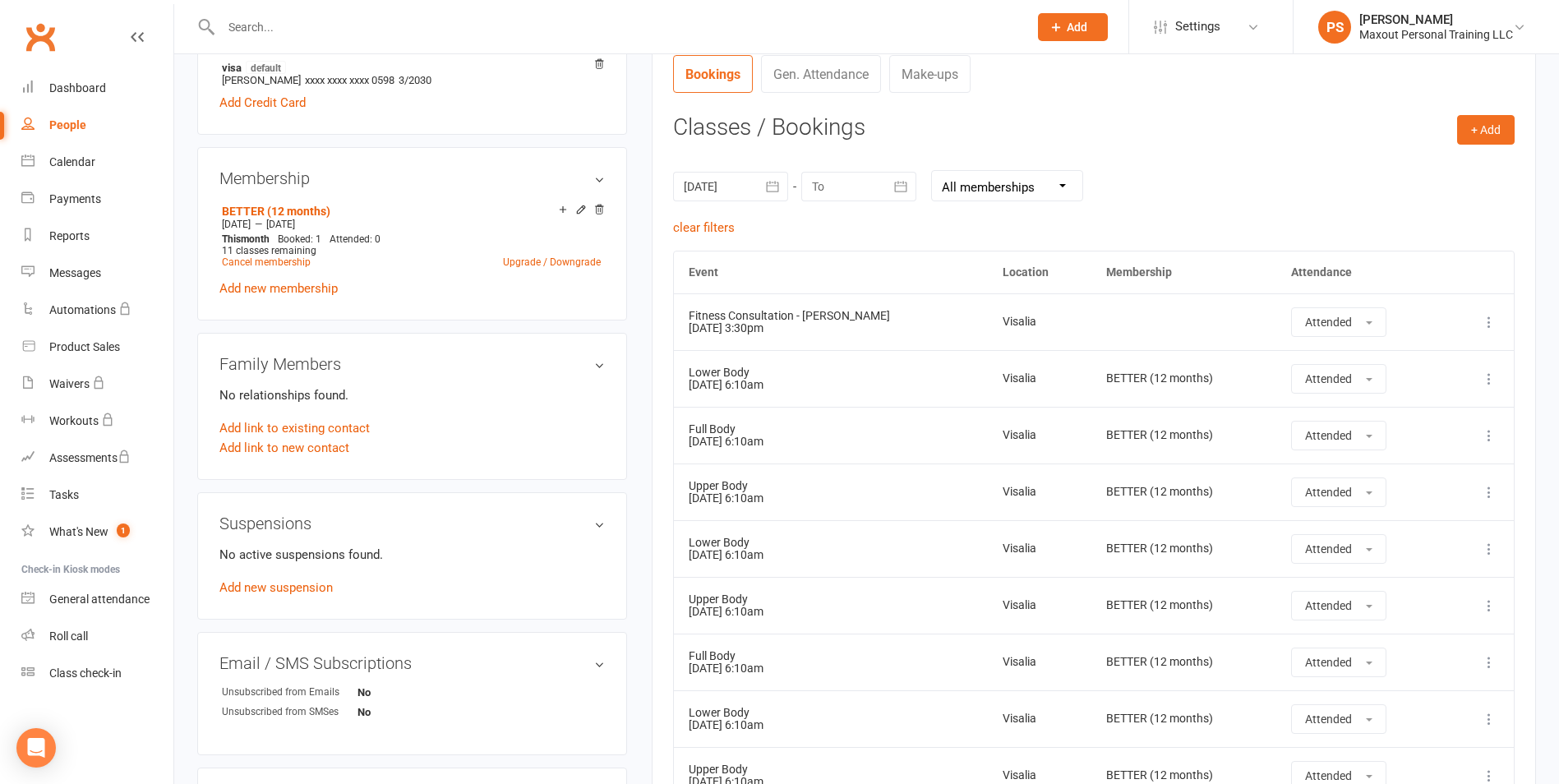
scroll to position [595, 0]
